Goal: Navigation & Orientation: Find specific page/section

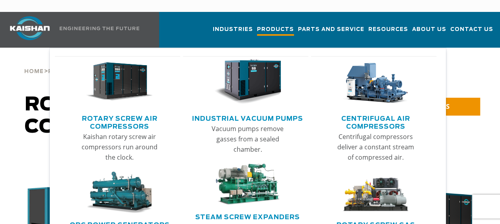
click at [288, 25] on span "Products" at bounding box center [275, 30] width 37 height 11
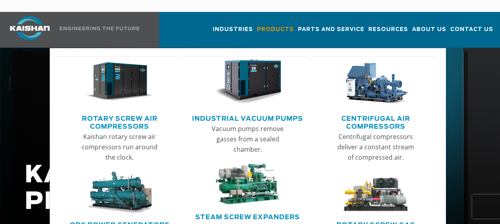
click at [133, 112] on link "Rotary Screw Air Compressors" at bounding box center [120, 122] width 122 height 20
